Goal: Navigation & Orientation: Find specific page/section

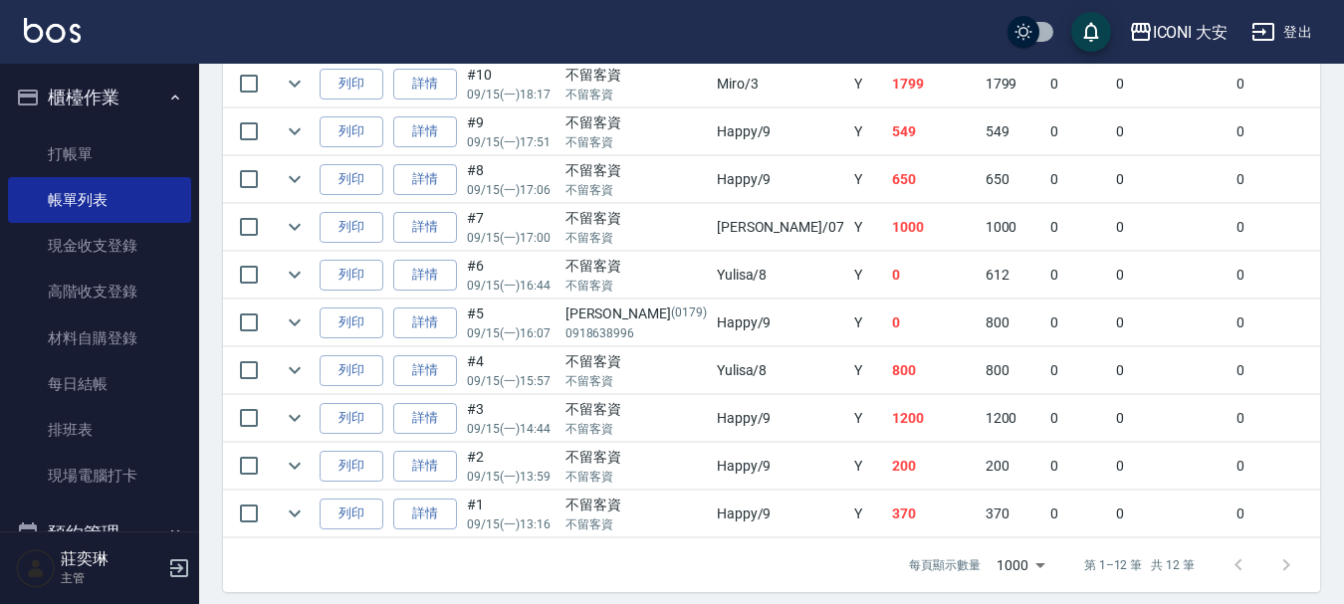
scroll to position [398, 0]
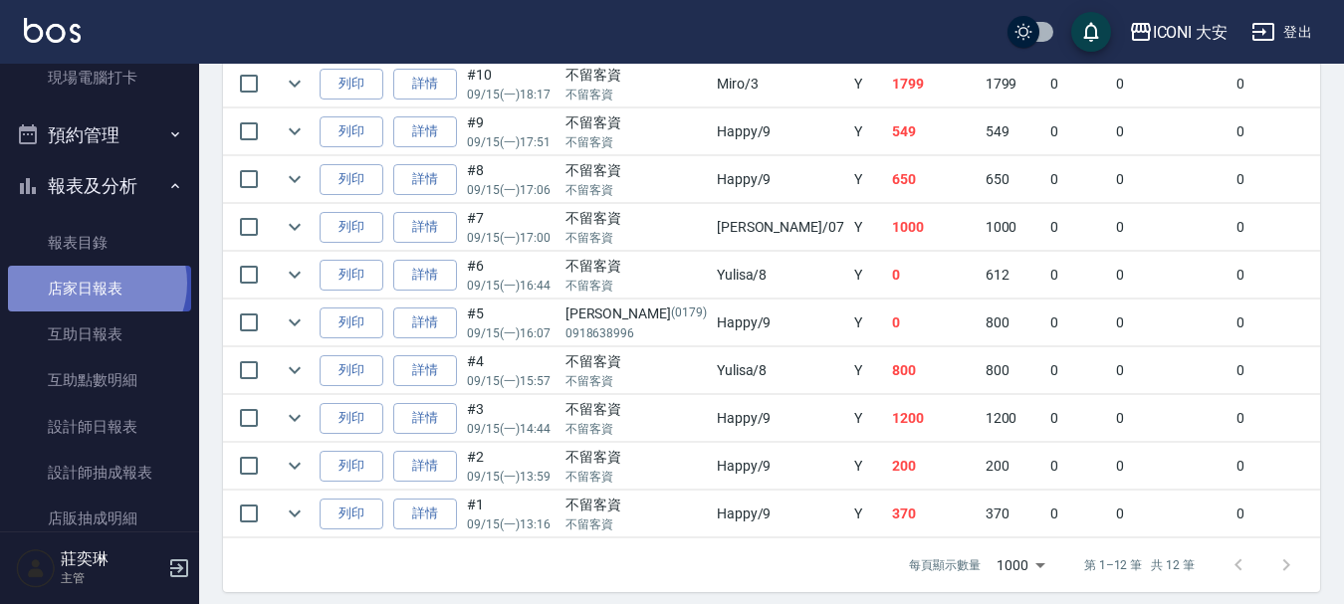
click at [95, 284] on link "店家日報表" at bounding box center [99, 289] width 183 height 46
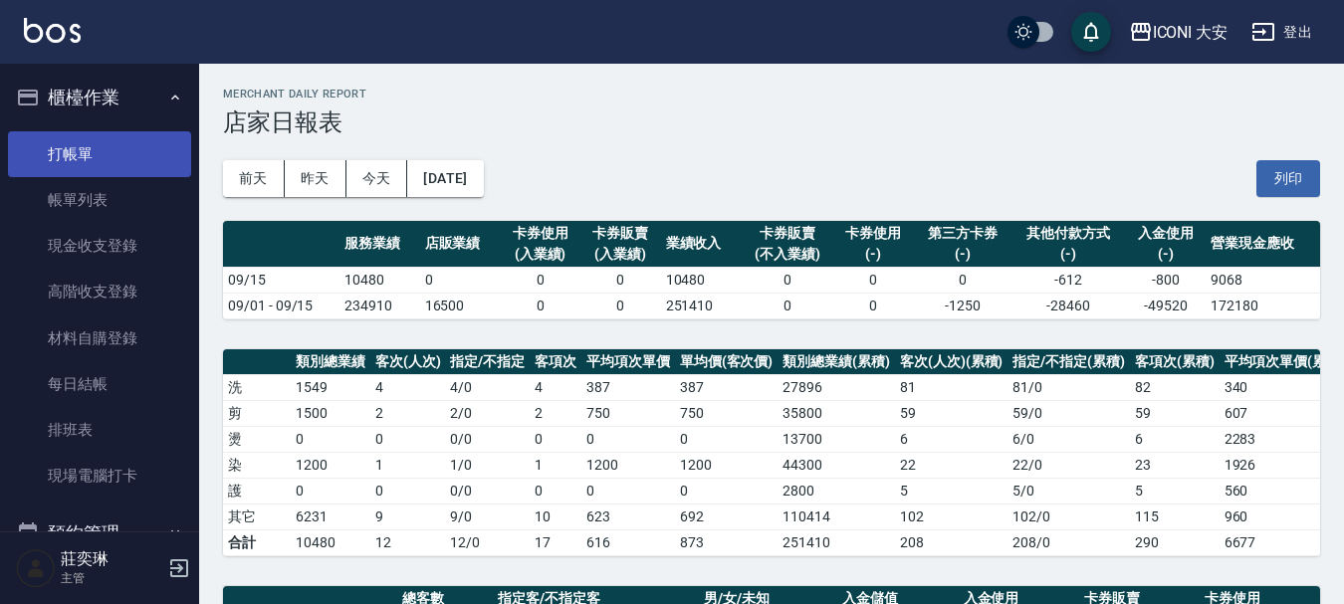
click at [150, 162] on link "打帳單" at bounding box center [99, 154] width 183 height 46
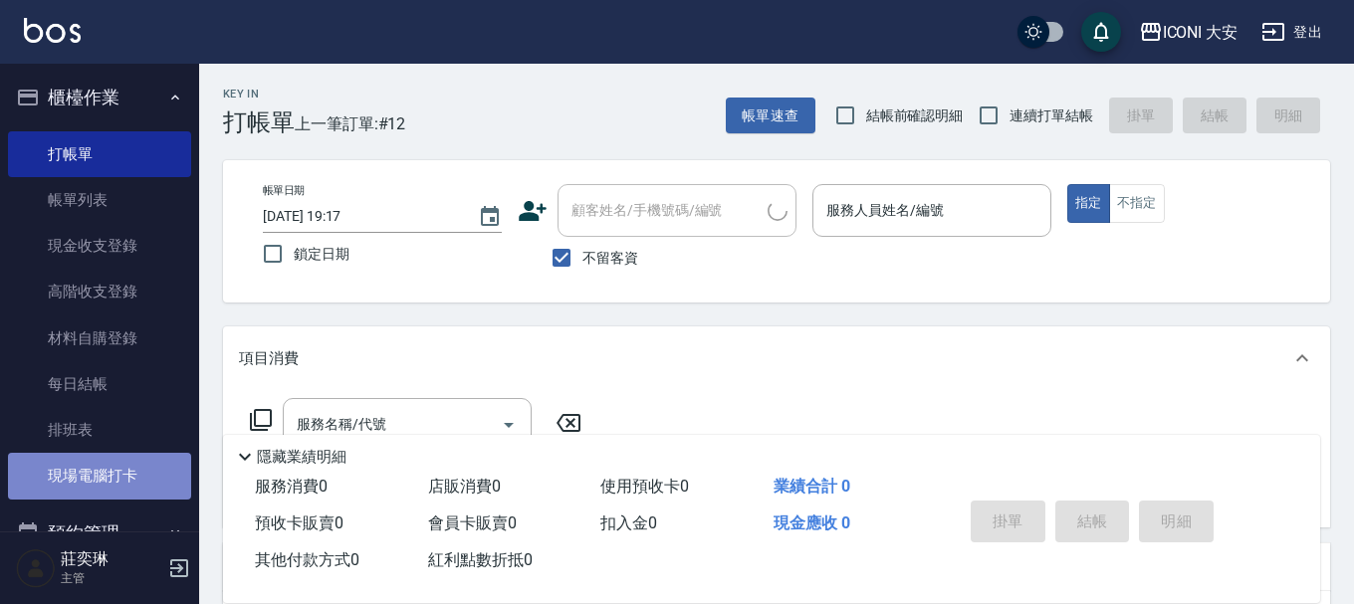
click at [140, 464] on link "現場電腦打卡" at bounding box center [99, 476] width 183 height 46
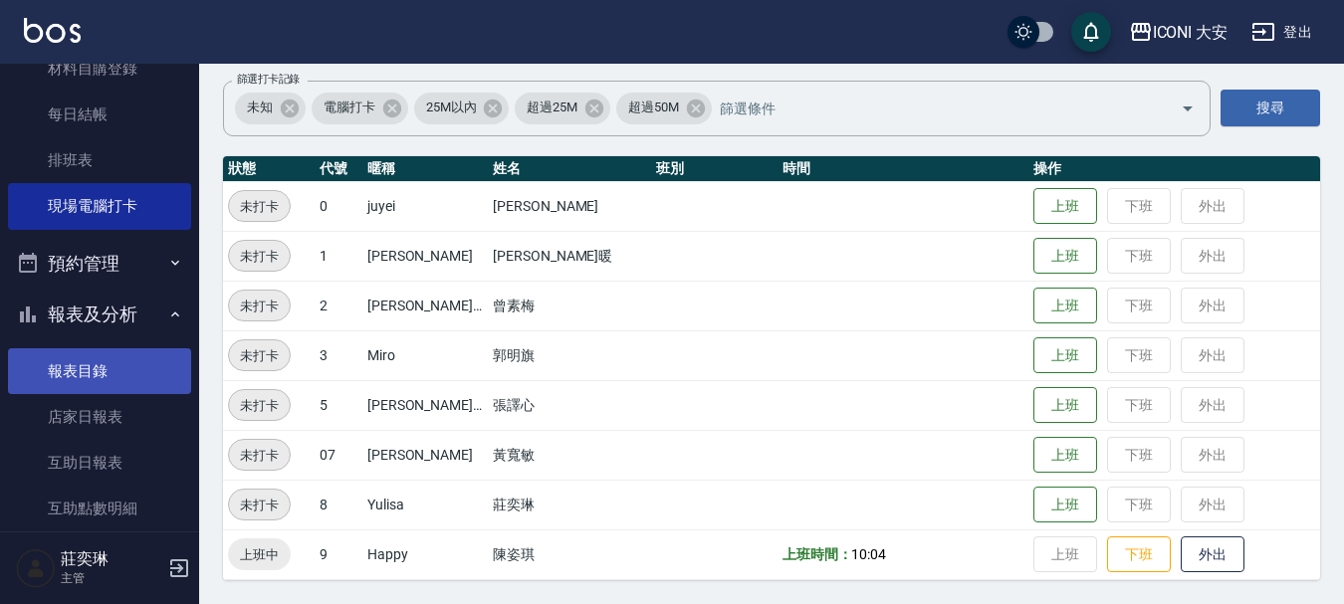
scroll to position [299, 0]
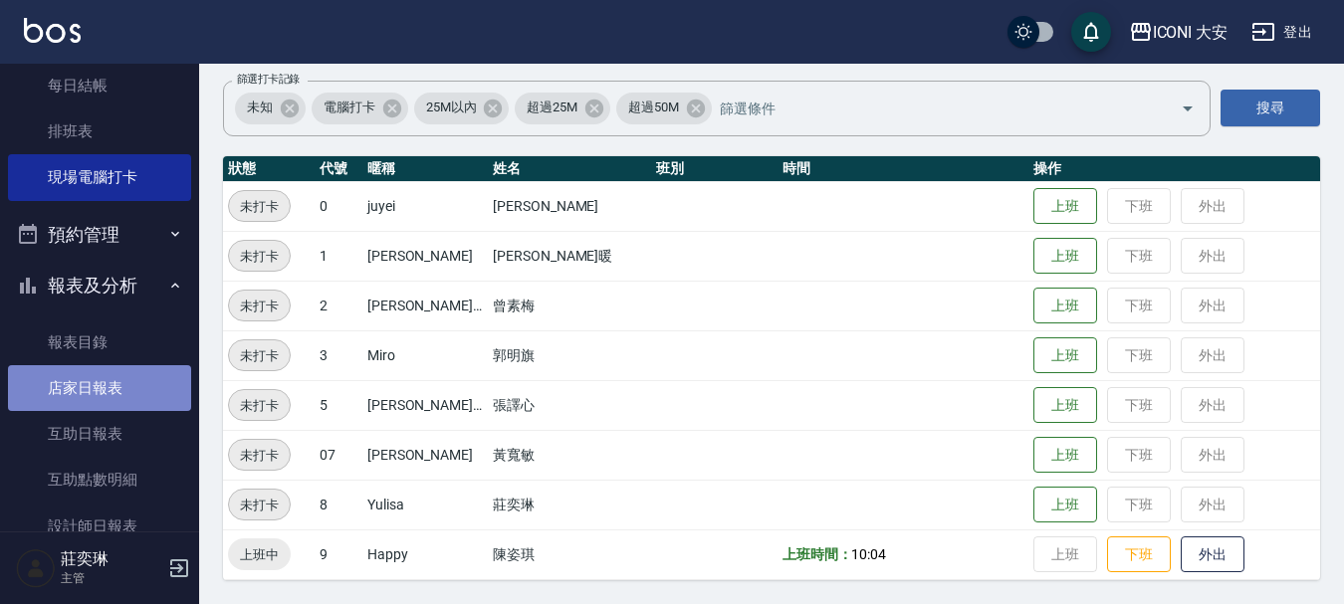
click at [109, 390] on link "店家日報表" at bounding box center [99, 388] width 183 height 46
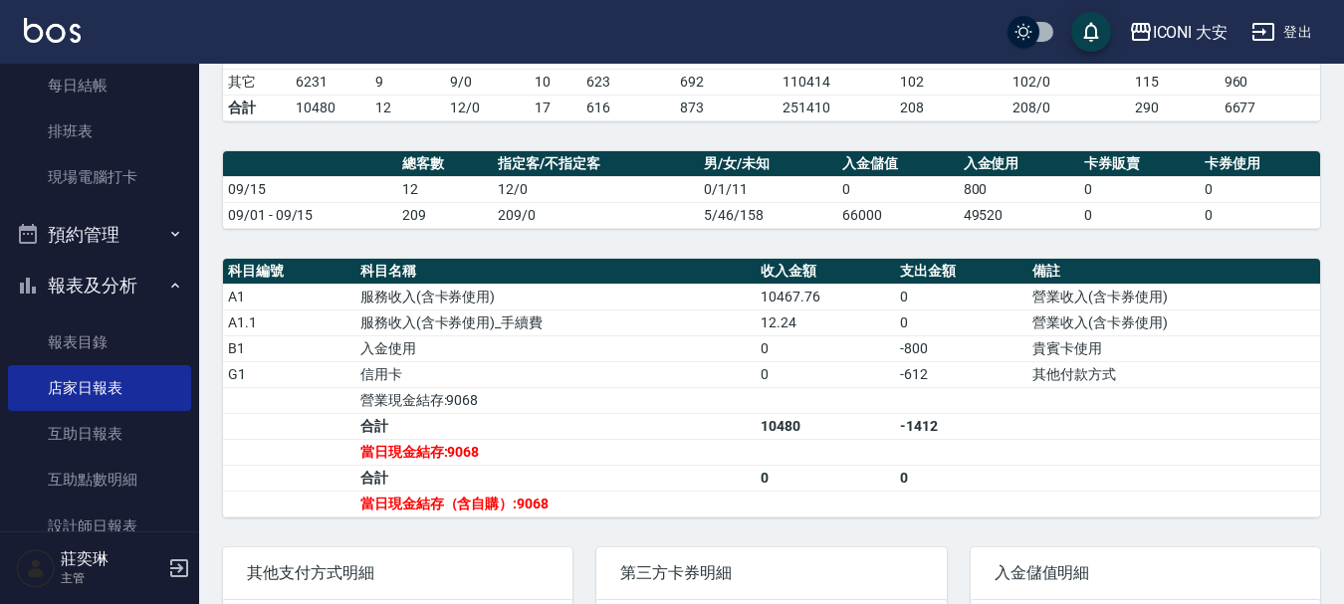
scroll to position [498, 0]
